Goal: Task Accomplishment & Management: Complete application form

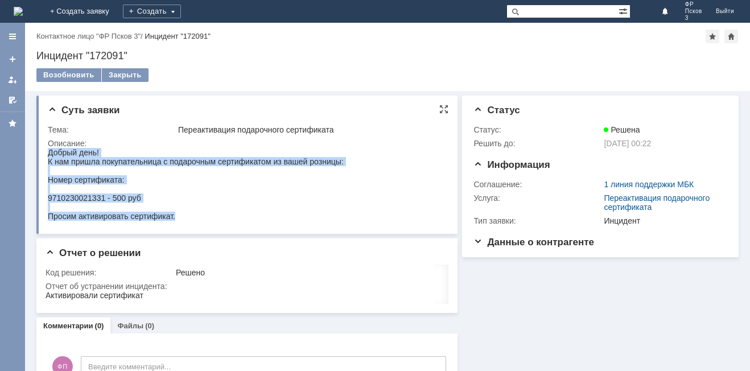
drag, startPoint x: 180, startPoint y: 218, endPoint x: 48, endPoint y: 150, distance: 147.9
click at [48, 150] on body "Добрый день! К нам пришла покупательница с подарочным сертификатом из вашей роз…" at bounding box center [196, 184] width 296 height 73
copy body "Добрый день! К нам пришла покупательница с подарочным сертификатом из вашей роз…"
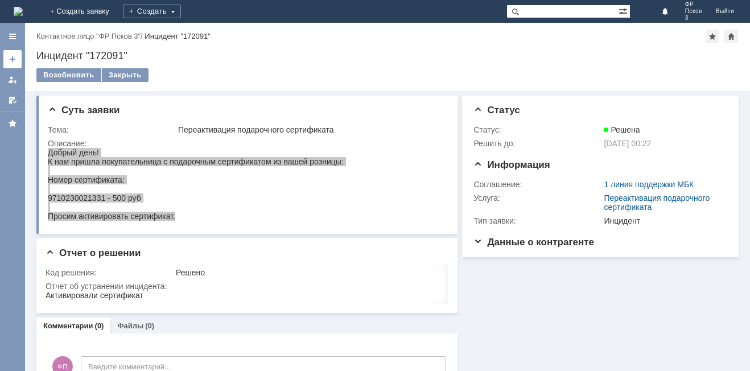
click at [6, 57] on link at bounding box center [12, 59] width 18 height 18
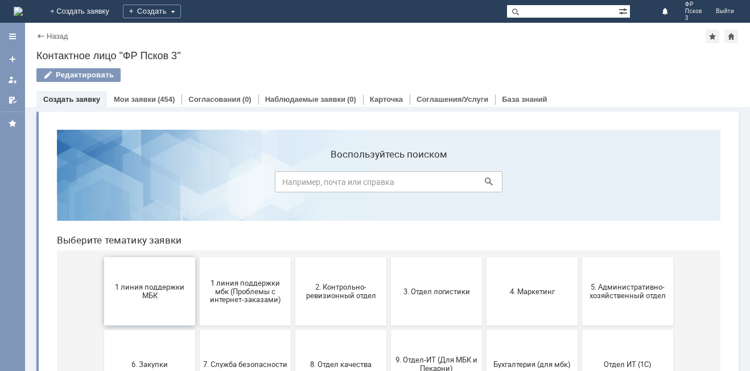
click at [159, 290] on span "1 линия поддержки МБК" at bounding box center [150, 291] width 84 height 17
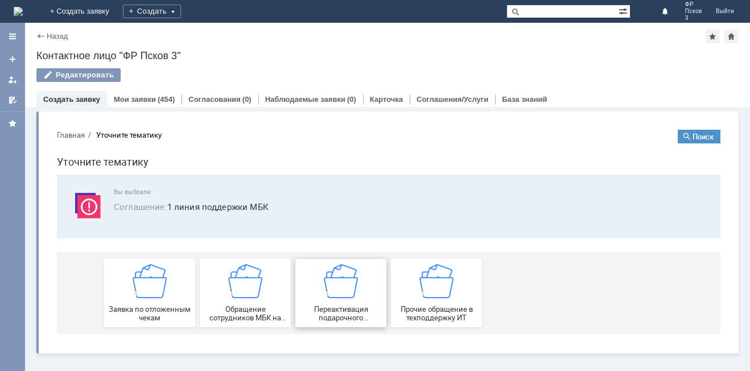
click at [335, 306] on span "Переактивация подарочного сертификата" at bounding box center [341, 313] width 84 height 17
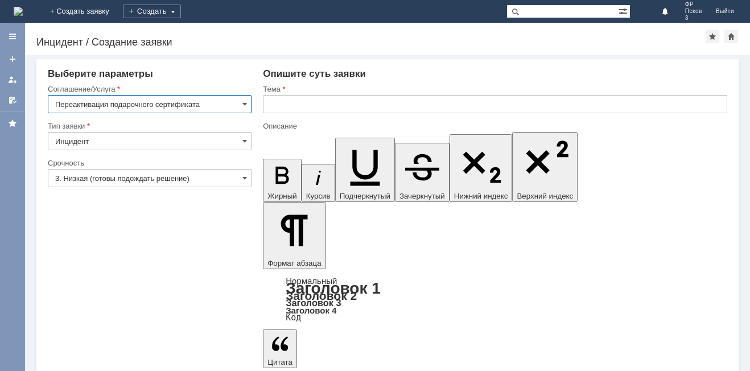
click at [125, 174] on input "3. Низкая (готовы подождать решение)" at bounding box center [150, 178] width 204 height 18
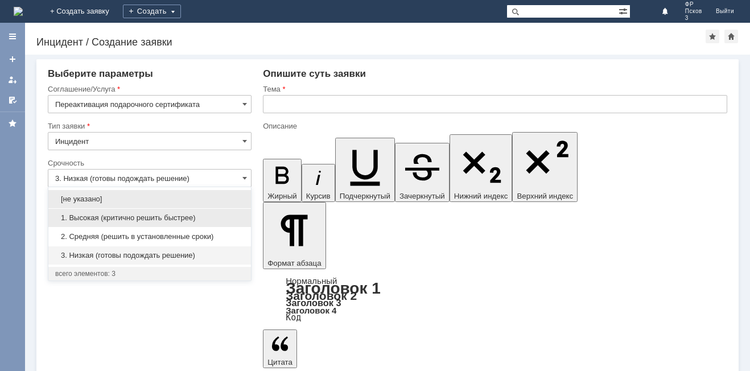
click at [112, 217] on span "1. Высокая (критично решить быстрее)" at bounding box center [149, 217] width 189 height 9
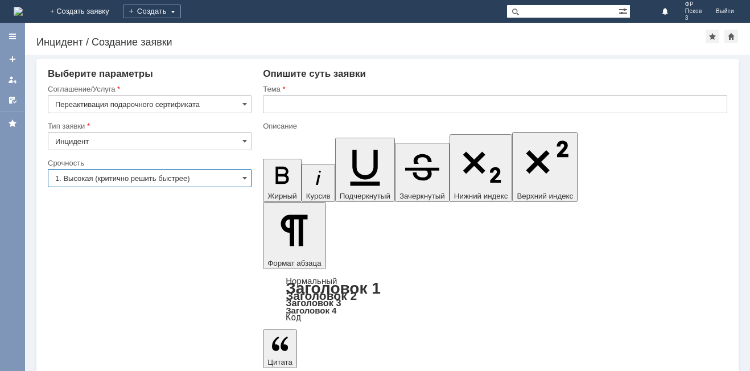
type input "1. Высокая (критично решить быстрее)"
click at [342, 101] on input "text" at bounding box center [495, 104] width 464 height 18
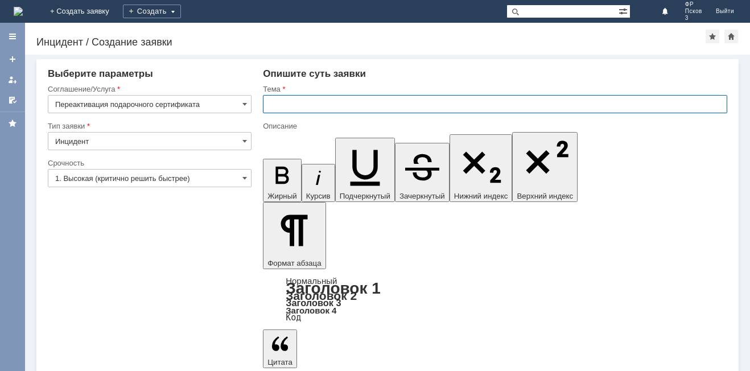
click at [300, 108] on input "text" at bounding box center [495, 104] width 464 height 18
paste input "Переактивация подарочного сертификата"
type input "Переактивация подарочного сертификата"
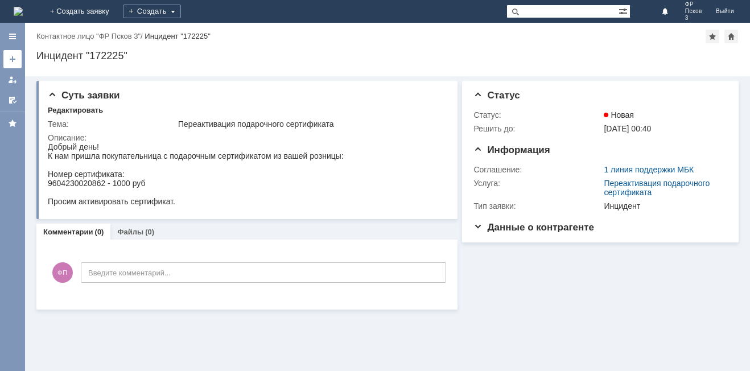
click at [18, 60] on link at bounding box center [12, 59] width 18 height 18
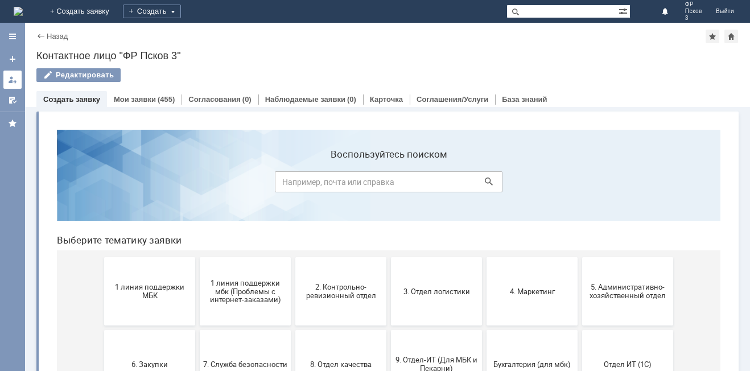
click at [15, 81] on div at bounding box center [12, 79] width 9 height 9
